Goal: Find specific page/section

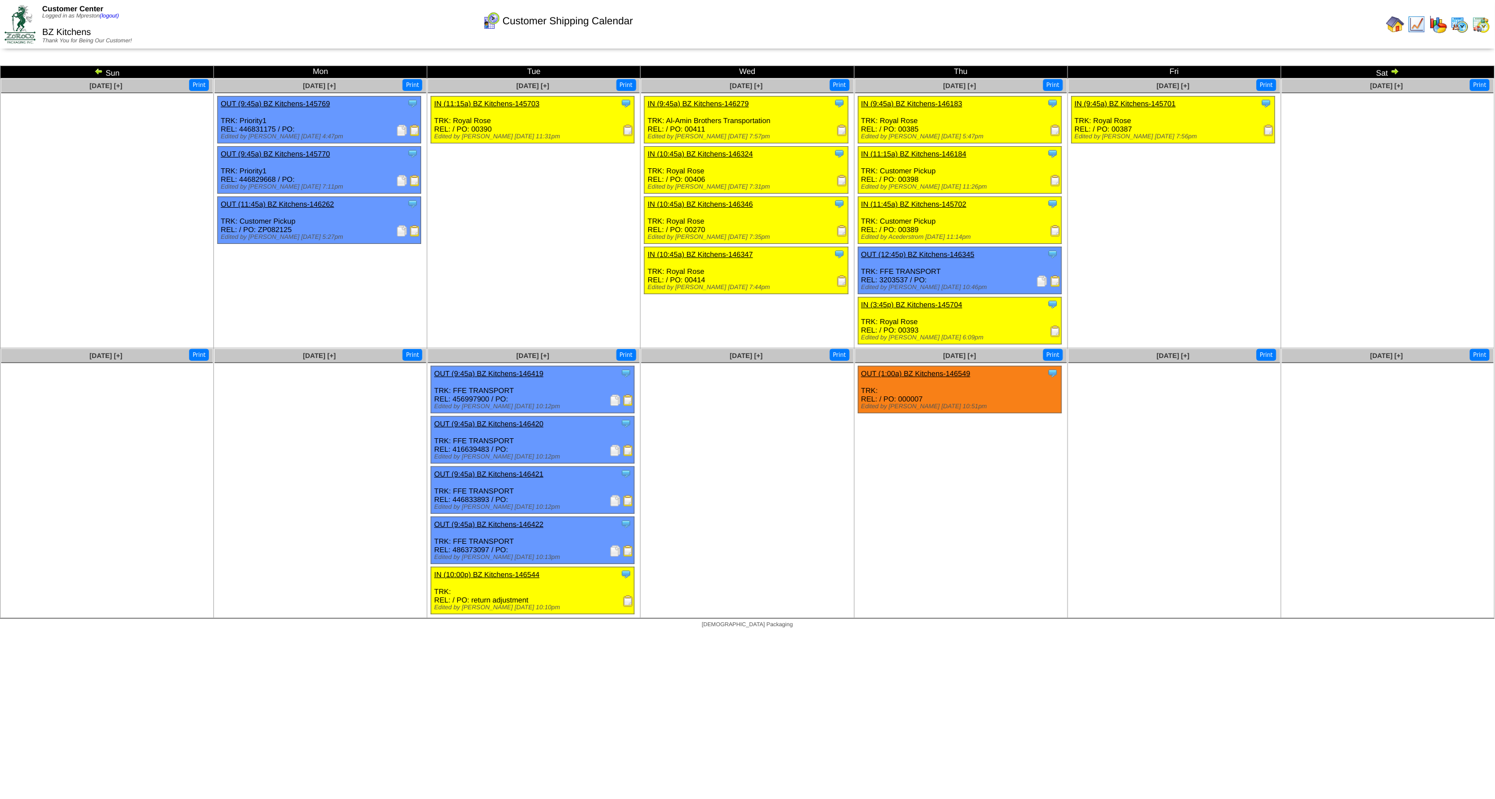
click at [1460, 27] on img at bounding box center [1460, 24] width 18 height 18
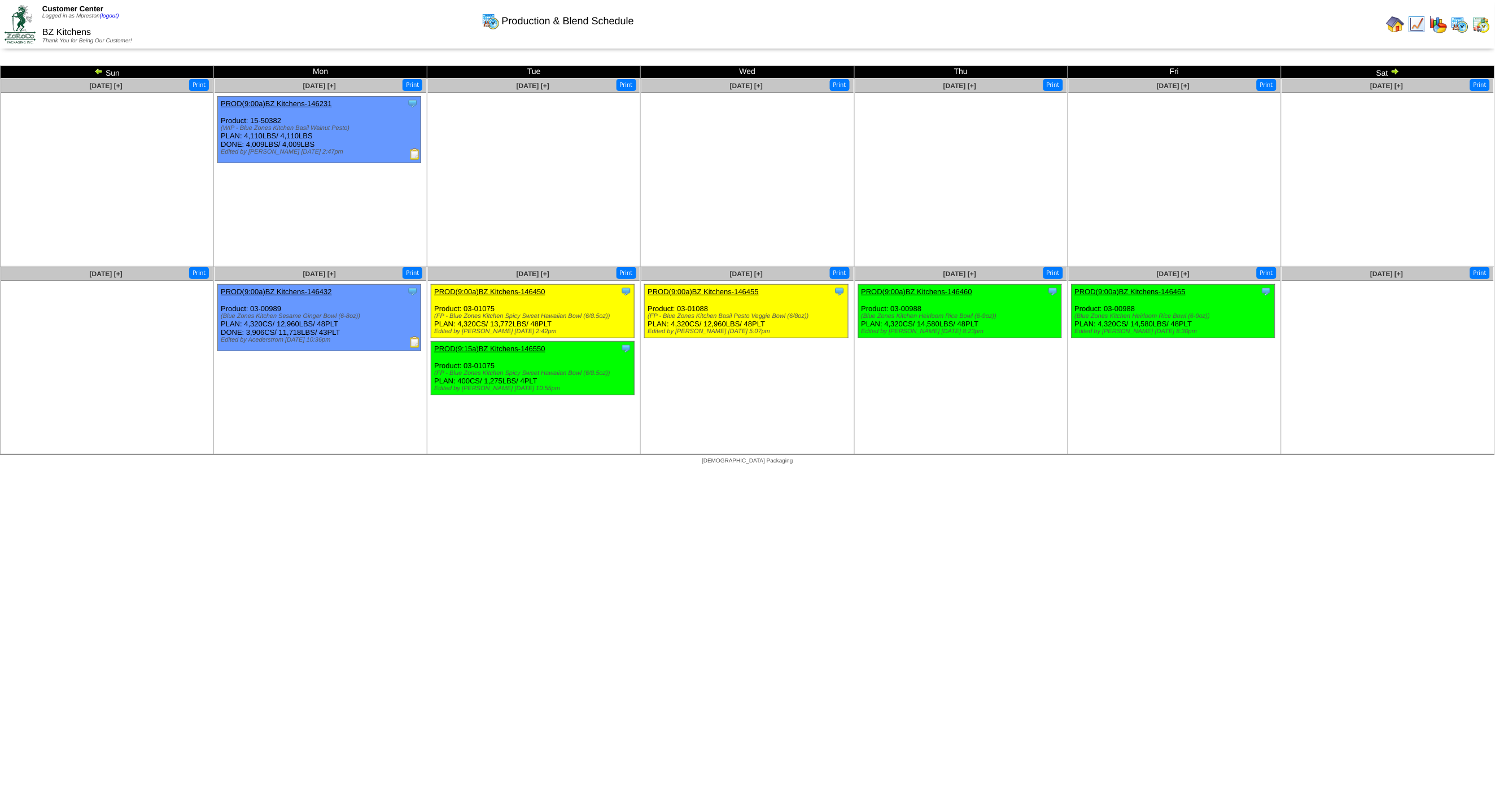
click at [1398, 70] on img at bounding box center [1395, 71] width 9 height 9
